Goal: Task Accomplishment & Management: Manage account settings

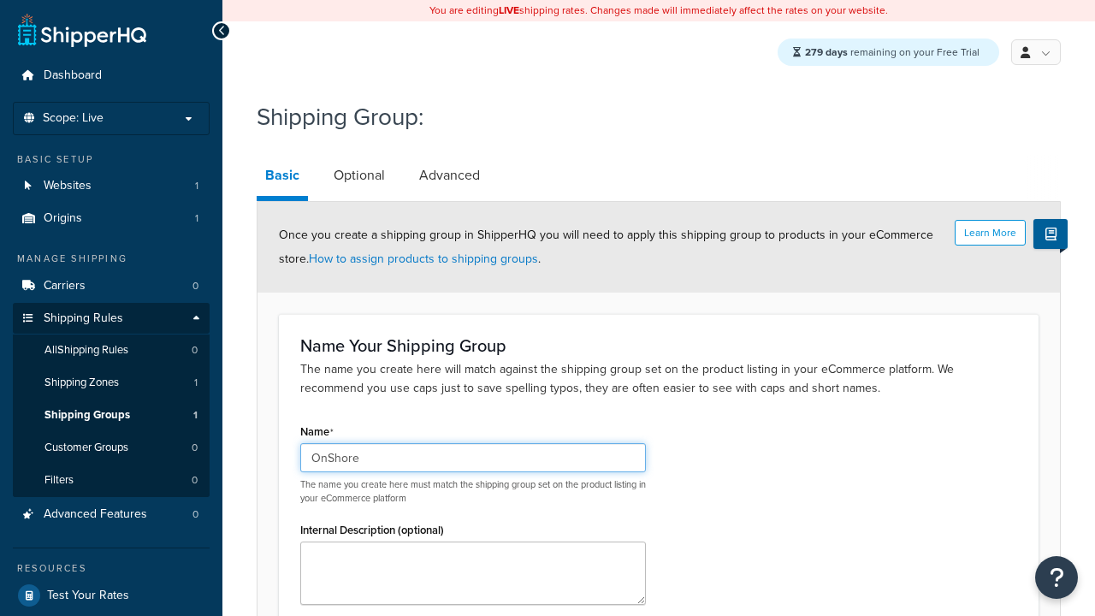
scroll to position [180, 0]
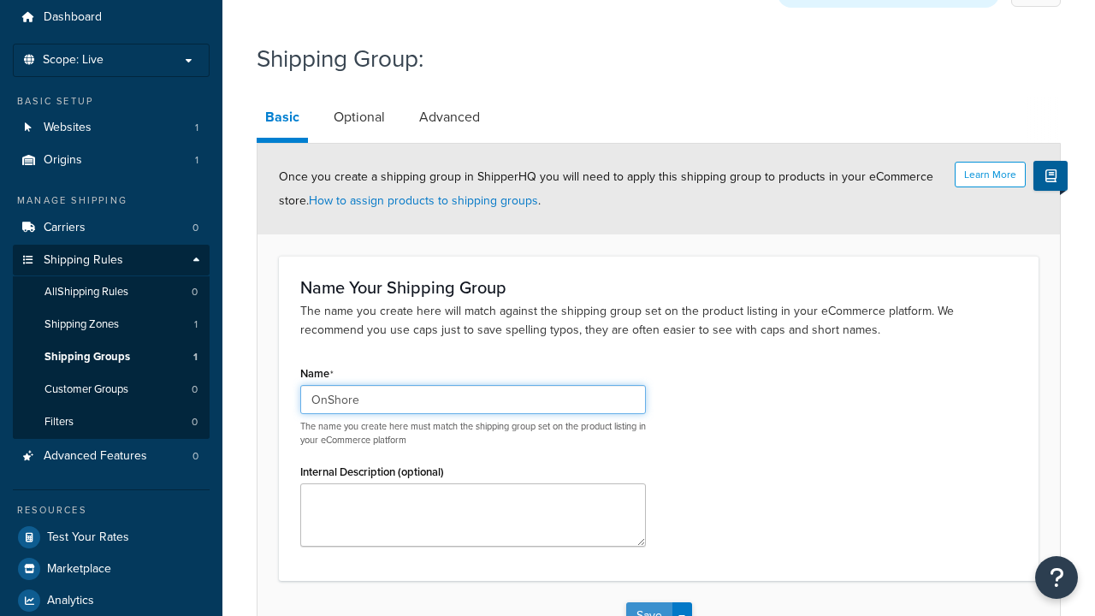
type input "OnShore"
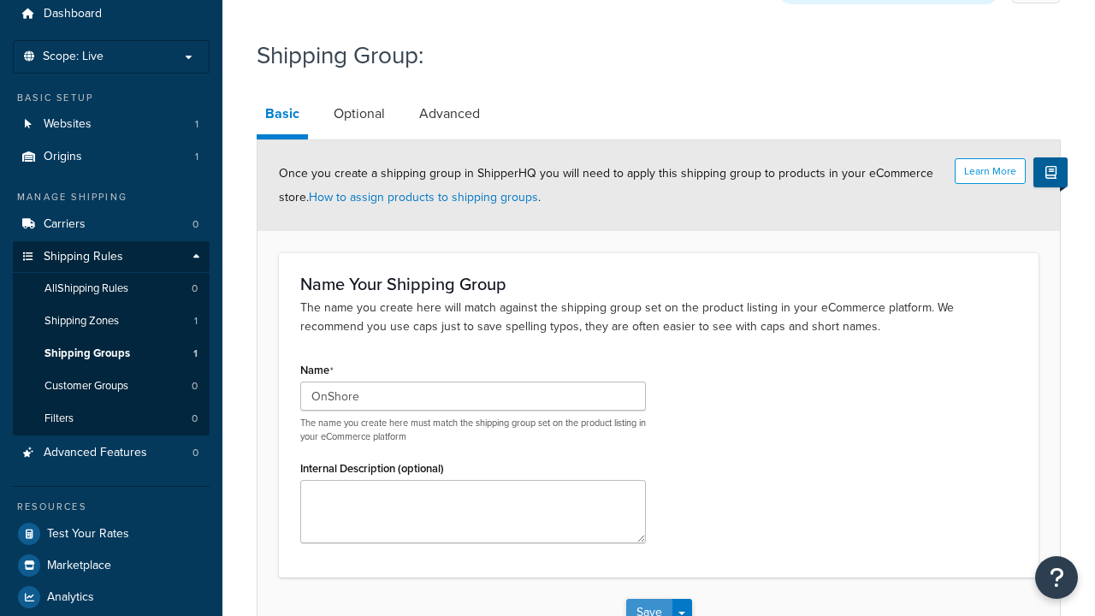
click at [648, 599] on button "Save" at bounding box center [649, 612] width 46 height 27
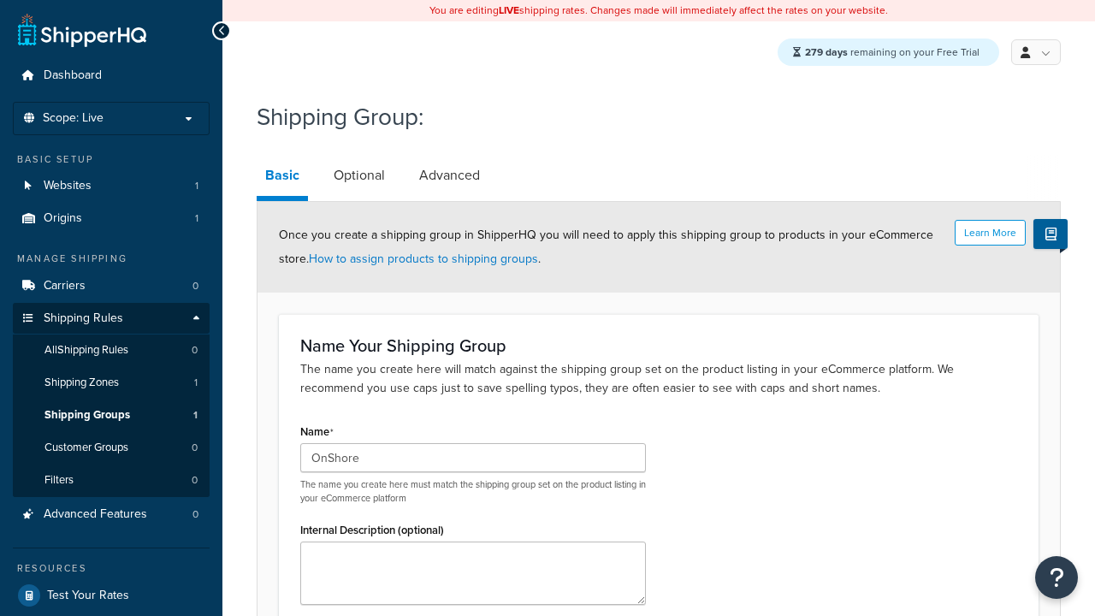
scroll to position [0, 0]
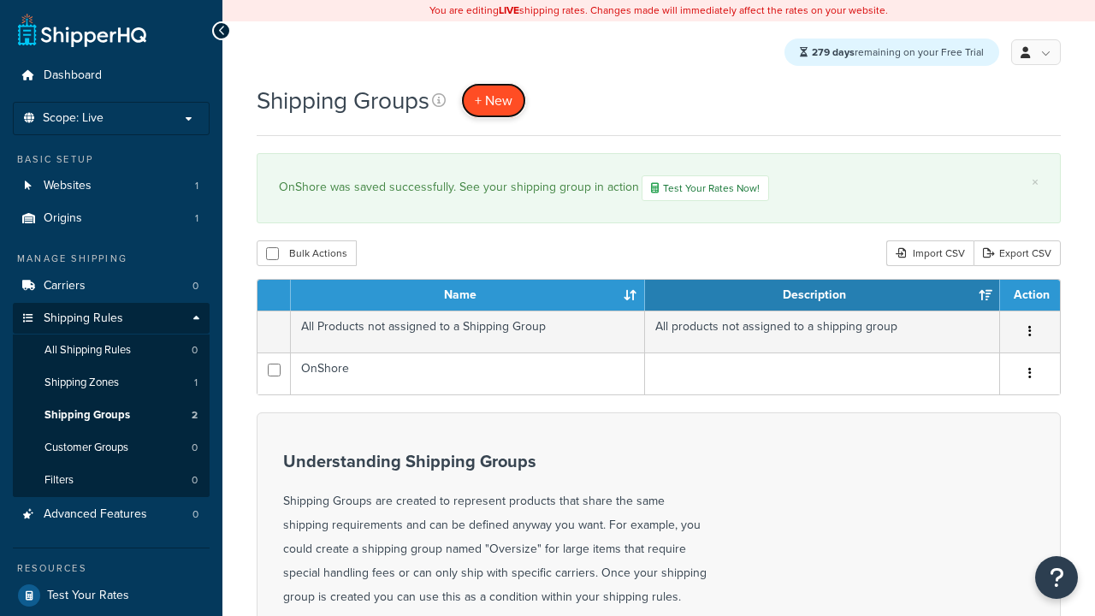
click at [496, 101] on span "+ New" at bounding box center [494, 101] width 38 height 20
